Goal: Obtain resource: Download file/media

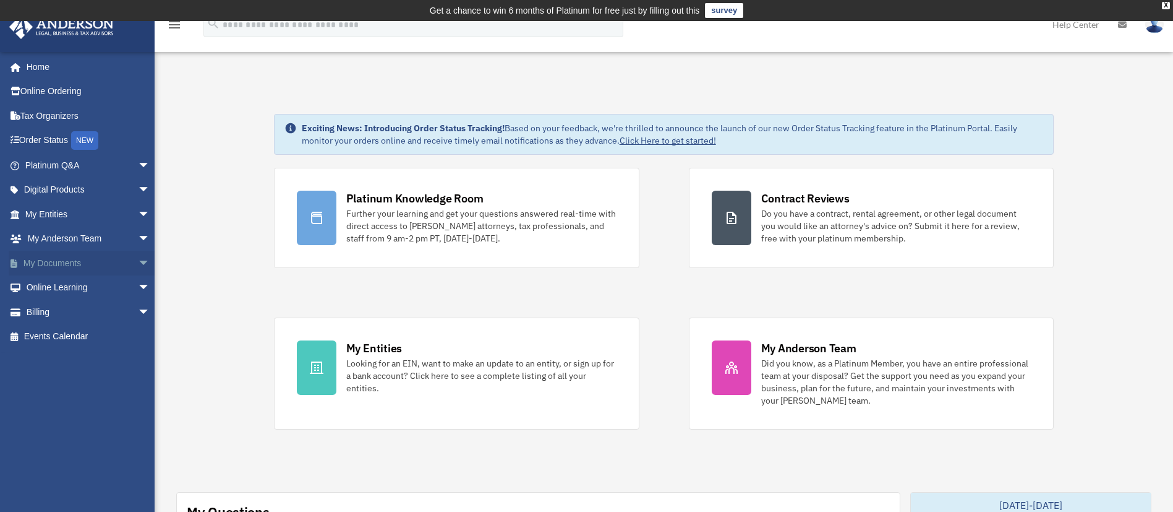
click at [138, 263] on span "arrow_drop_down" at bounding box center [150, 263] width 25 height 25
click at [85, 281] on link "Box" at bounding box center [93, 287] width 152 height 25
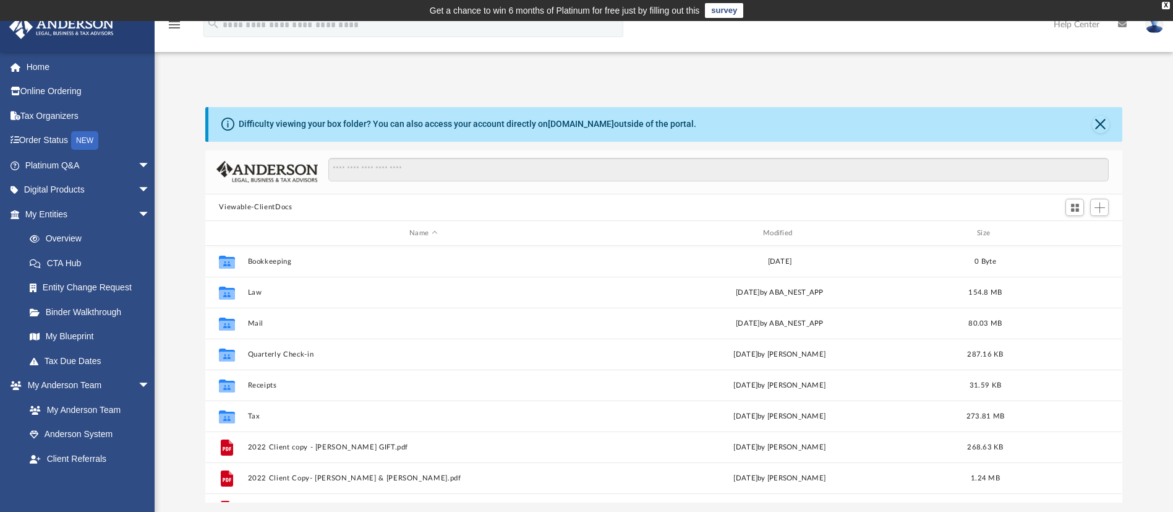
scroll to position [267, 903]
click at [1101, 122] on button "Close" at bounding box center [1100, 124] width 17 height 17
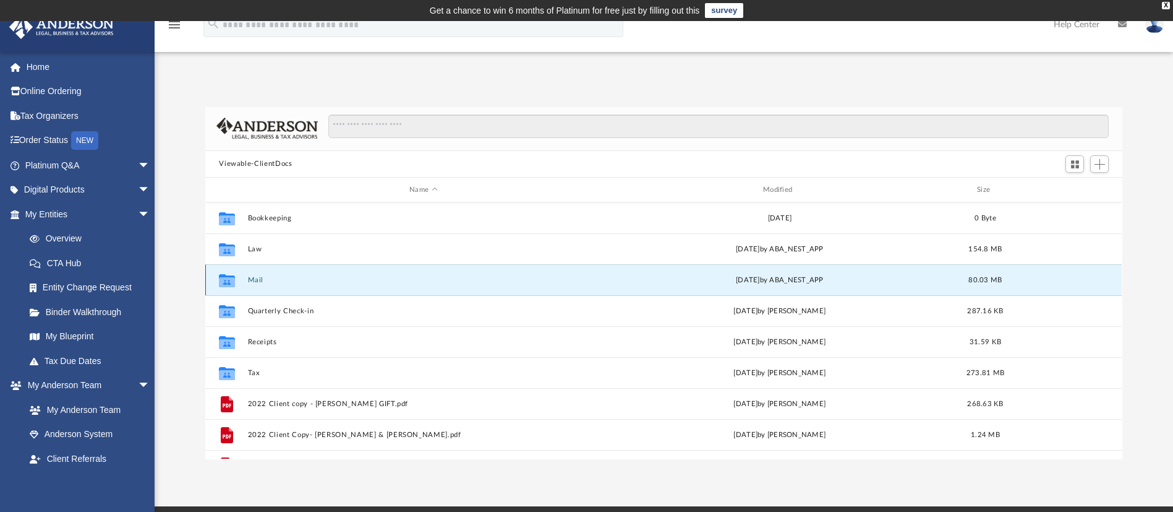
click at [253, 279] on button "Mail" at bounding box center [423, 280] width 351 height 8
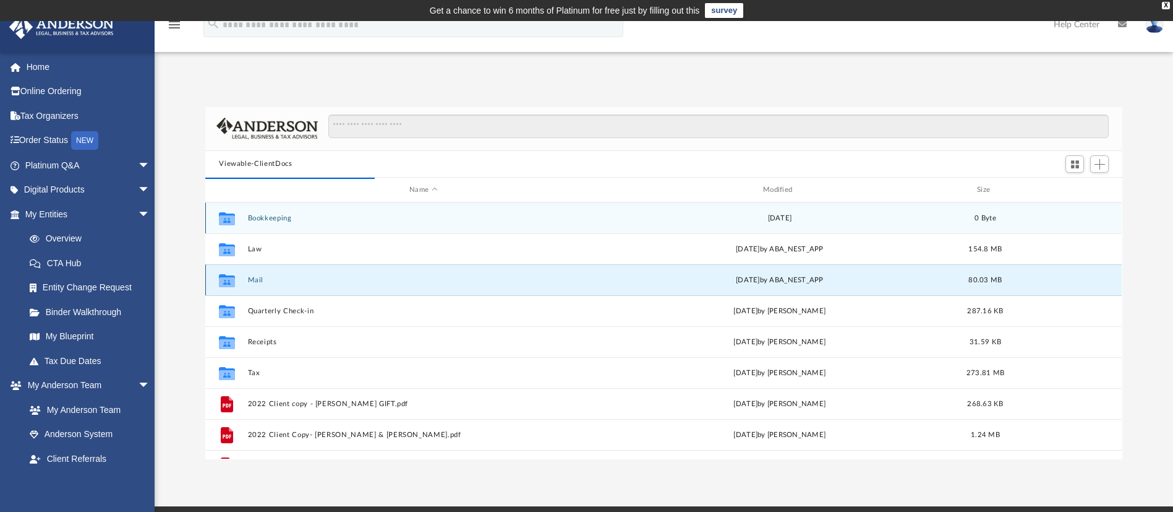
scroll to position [229, 903]
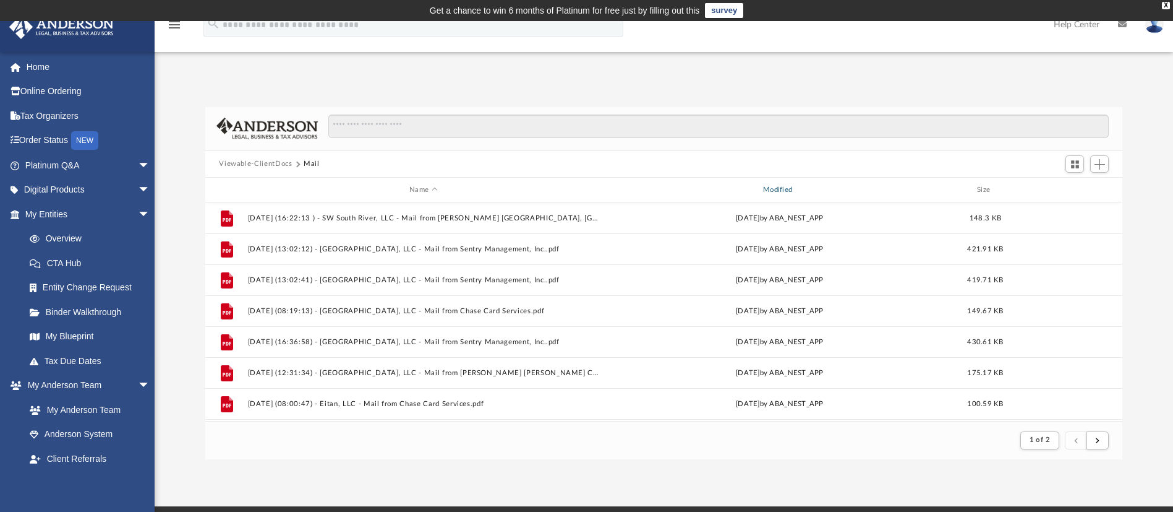
click at [786, 191] on div "Modified" at bounding box center [779, 189] width 351 height 11
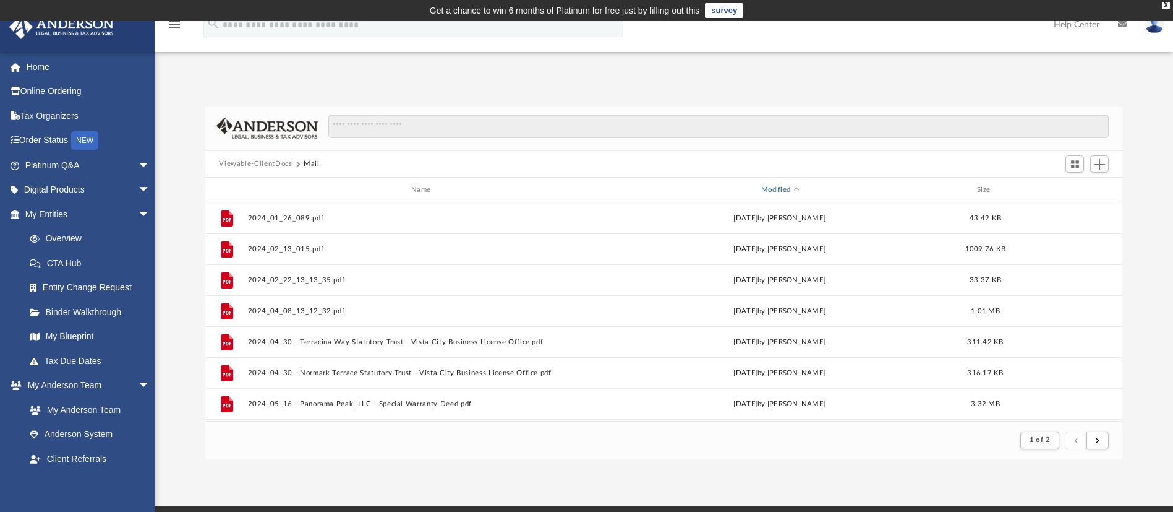
click at [786, 187] on div "Modified" at bounding box center [779, 189] width 351 height 11
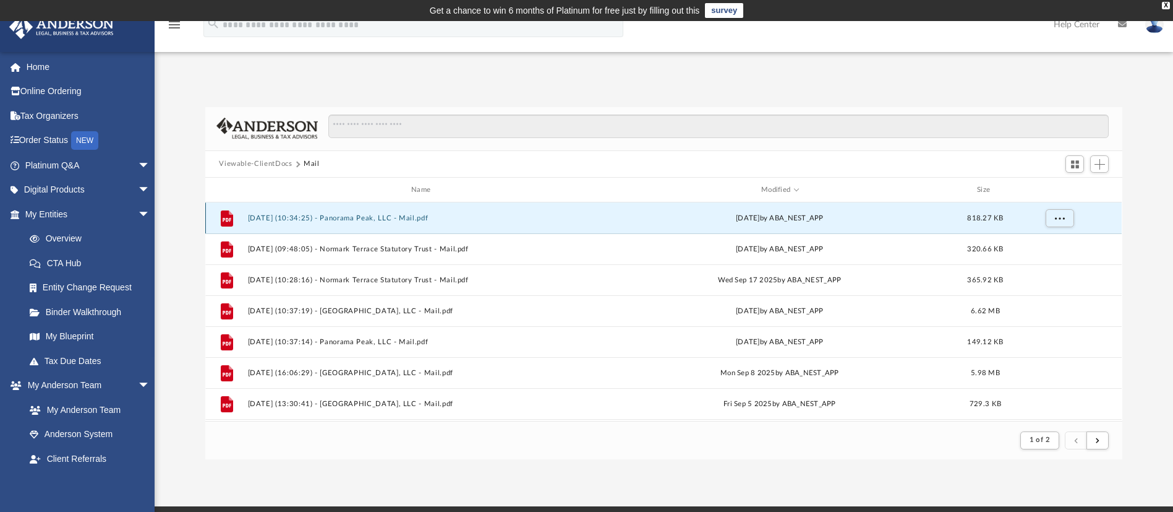
click at [382, 216] on button "2025.10.02 (10:34:25) - Panorama Peak, LLC - Mail.pdf" at bounding box center [423, 218] width 351 height 8
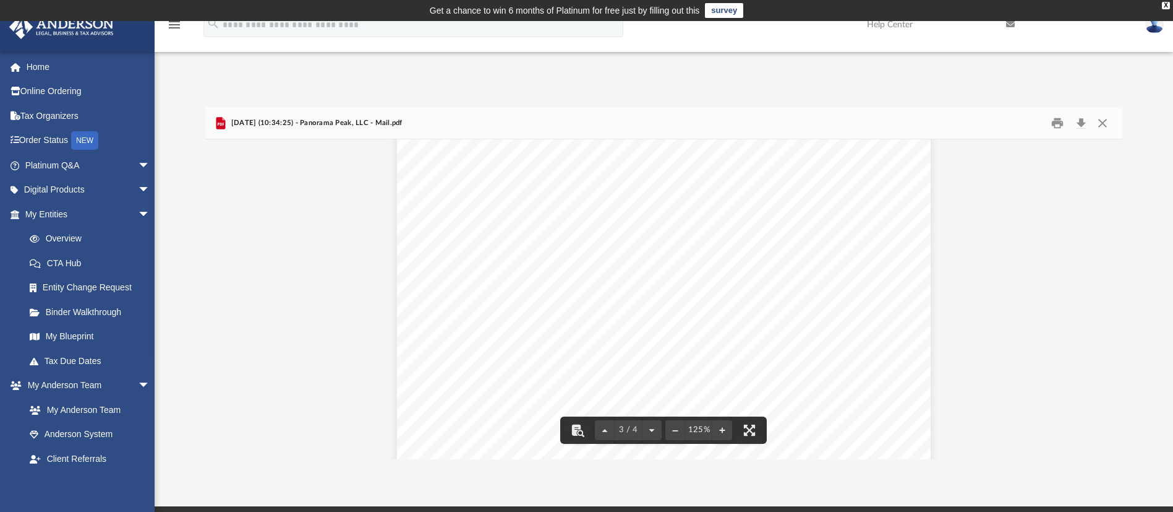
scroll to position [2236, 0]
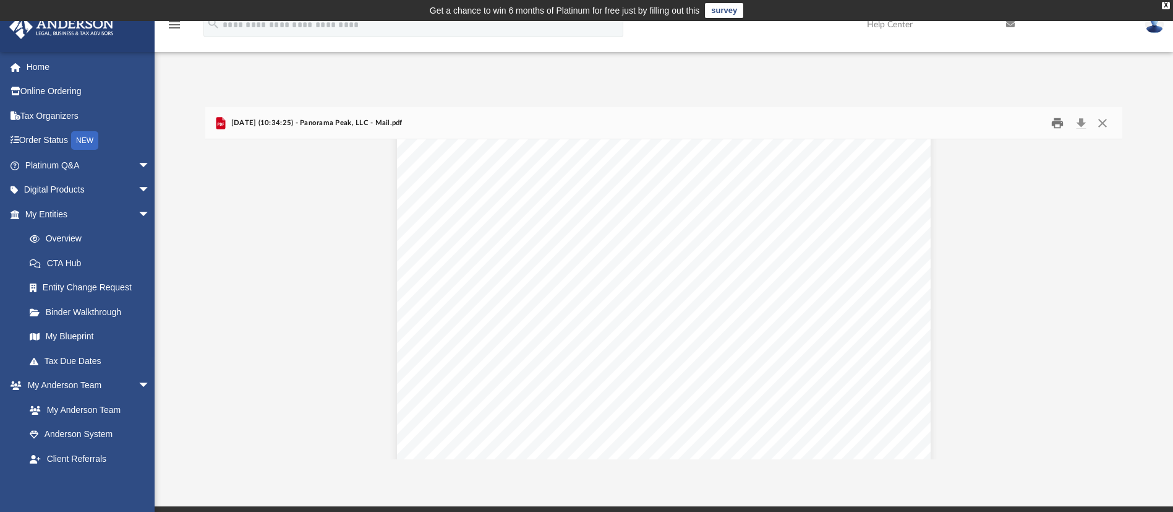
click at [1053, 127] on button "Print" at bounding box center [1057, 122] width 25 height 19
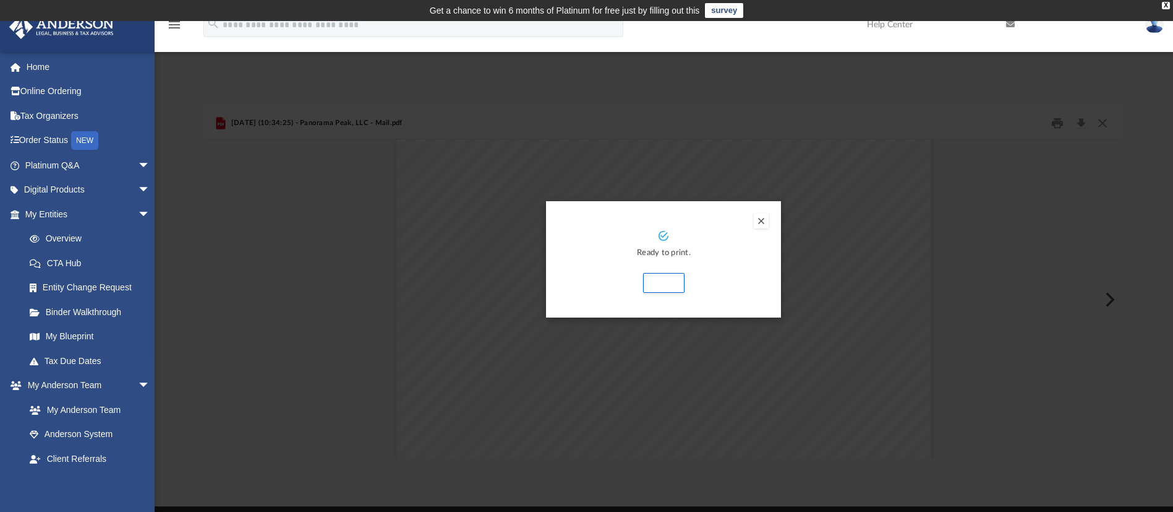
click at [931, 212] on div "Preview" at bounding box center [586, 256] width 1173 height 512
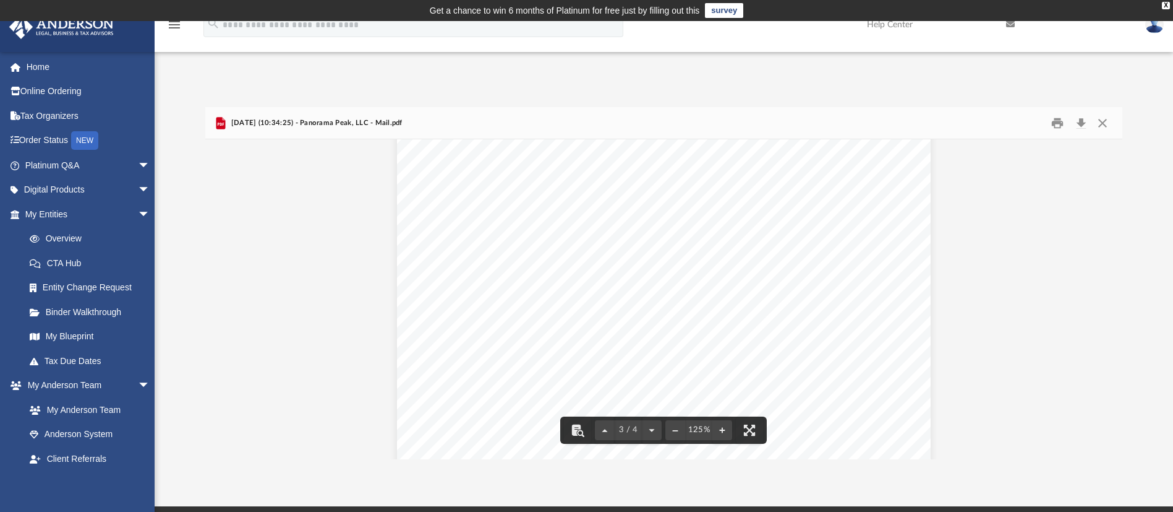
scroll to position [2357, 0]
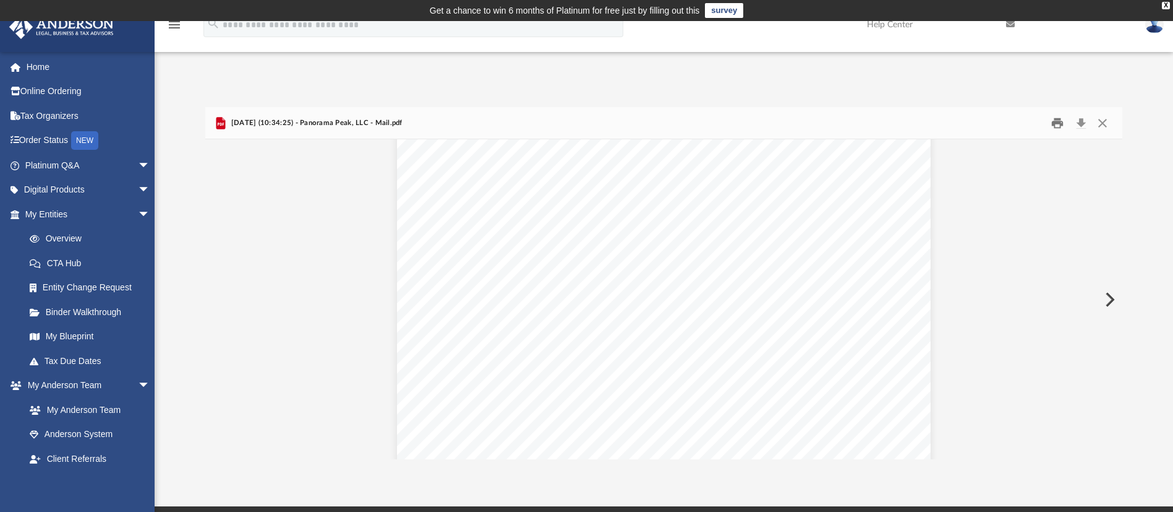
click at [1055, 123] on button "Print" at bounding box center [1057, 122] width 25 height 19
click at [1159, 1] on td "Get a chance to win 6 months of Platinum for free just by filling out this surv…" at bounding box center [586, 10] width 1173 height 21
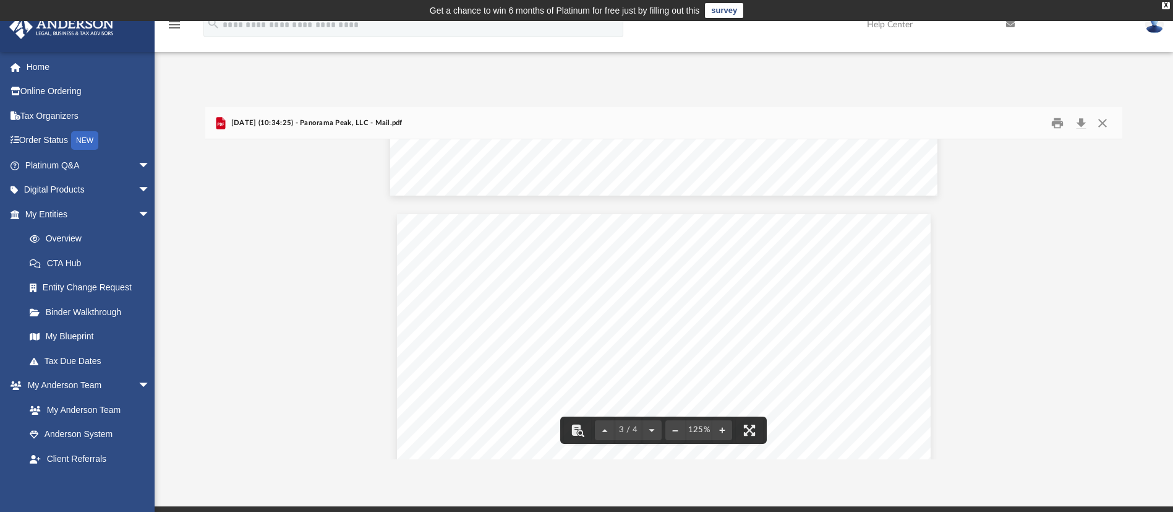
scroll to position [2023, 0]
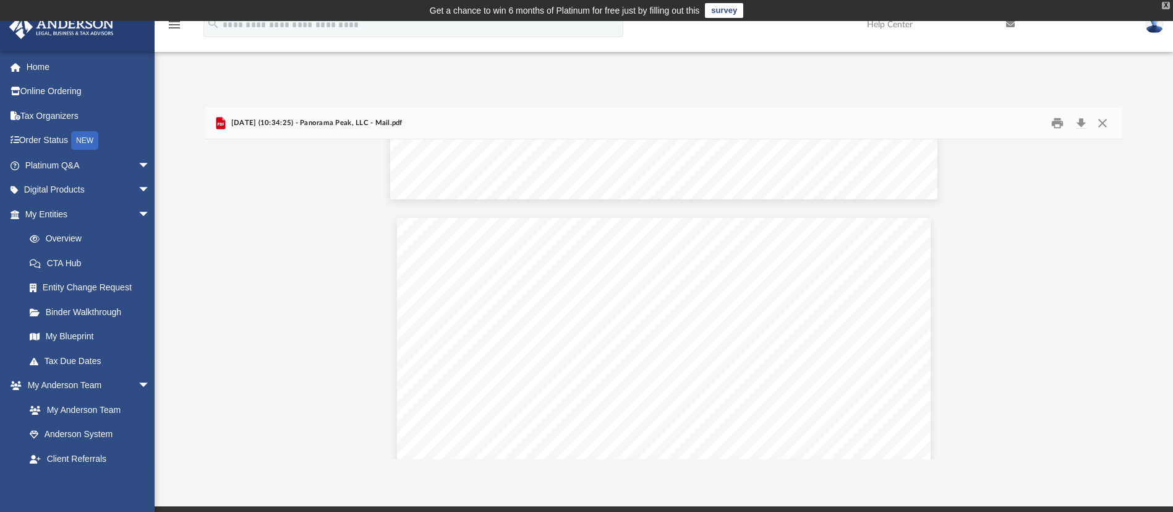
click at [1168, 4] on div "X" at bounding box center [1166, 5] width 8 height 7
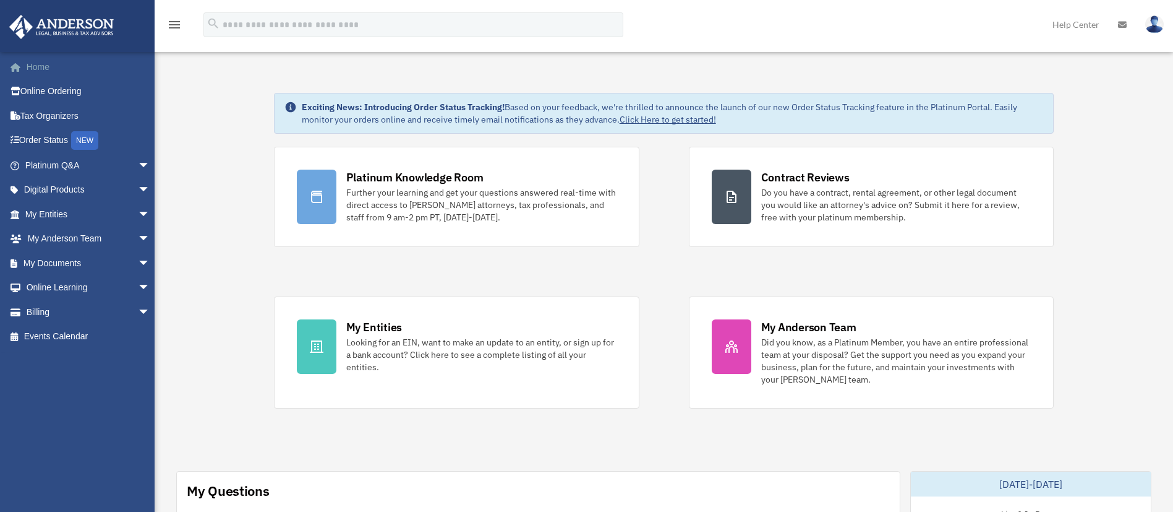
click at [51, 71] on link "Home" at bounding box center [89, 66] width 160 height 25
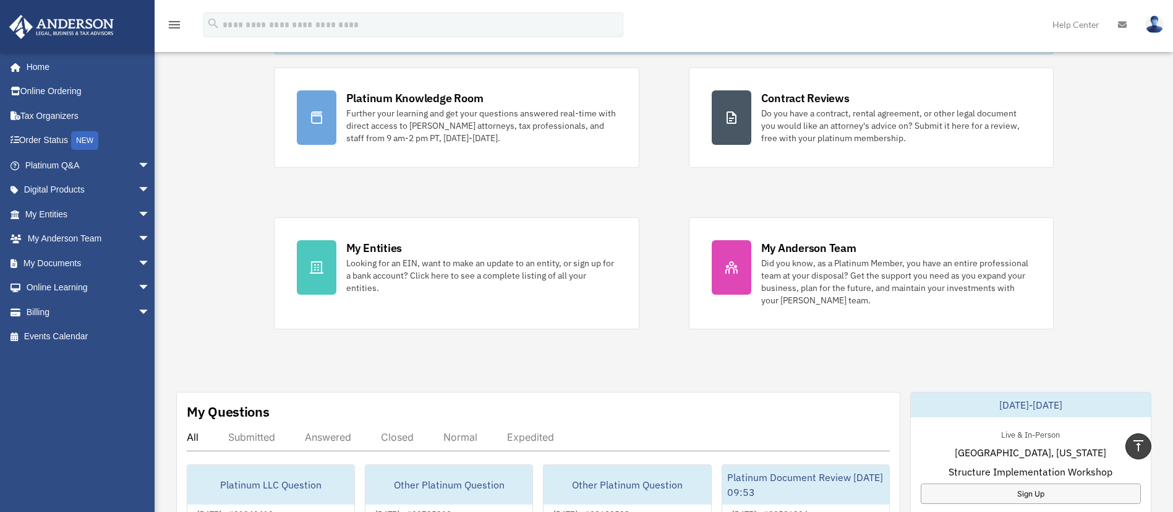
scroll to position [79, 0]
click at [138, 242] on span "arrow_drop_down" at bounding box center [150, 238] width 25 height 25
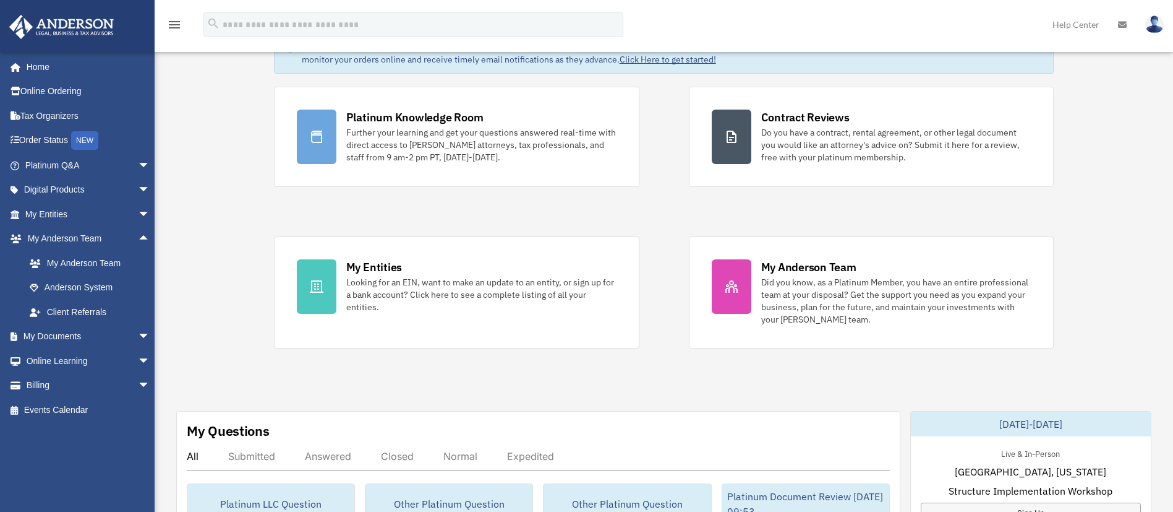
scroll to position [0, 0]
